Goal: Information Seeking & Learning: Learn about a topic

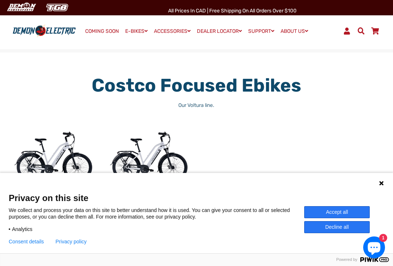
click at [138, 156] on img at bounding box center [149, 156] width 85 height 85
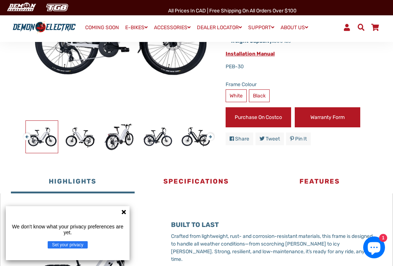
scroll to position [154, 0]
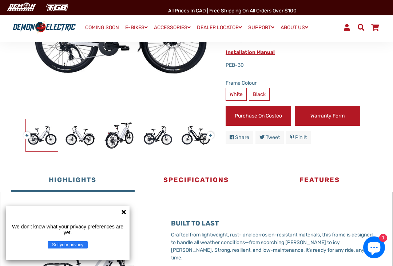
click at [122, 231] on div "We don't know what your privacy preferences are yet. Set your privacy" at bounding box center [68, 233] width 124 height 54
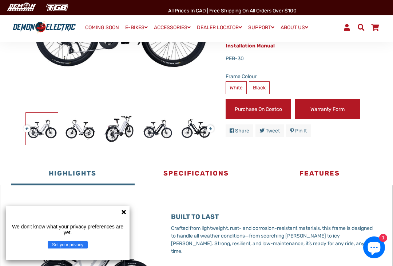
scroll to position [168, 0]
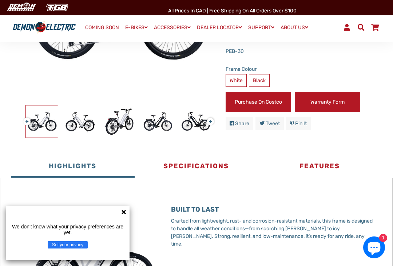
click at [121, 227] on div "We don't know what your privacy preferences are yet. Set your privacy" at bounding box center [68, 233] width 124 height 54
click at [121, 215] on icon at bounding box center [124, 212] width 6 height 6
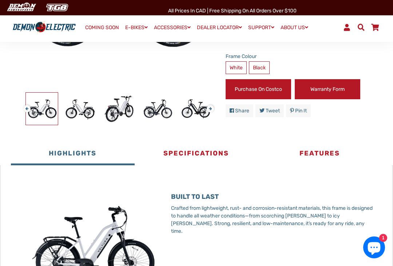
scroll to position [181, 0]
click at [179, 160] on button "Specifications" at bounding box center [197, 155] width 124 height 22
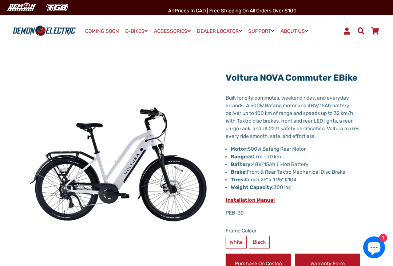
scroll to position [0, 0]
